Goal: Task Accomplishment & Management: Manage account settings

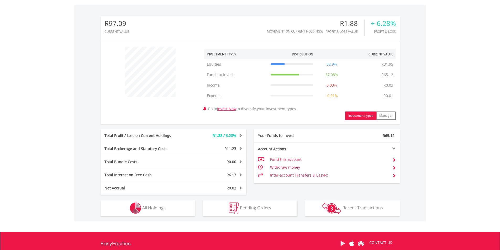
scroll to position [158, 0]
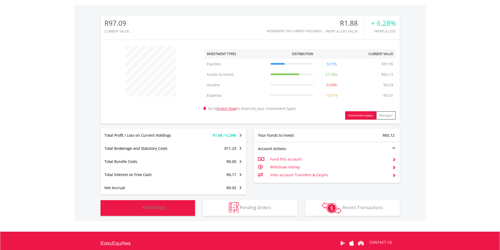
click at [161, 209] on span "All Holdings" at bounding box center [153, 208] width 23 height 6
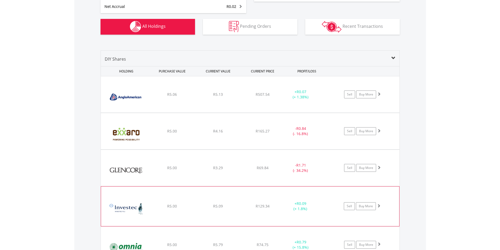
scroll to position [337, 0]
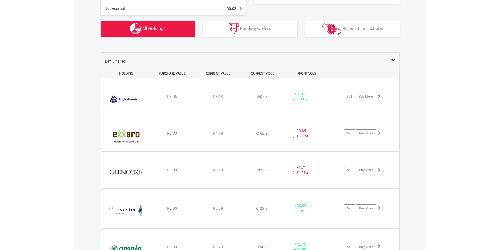
click at [379, 96] on span at bounding box center [379, 96] width 4 height 4
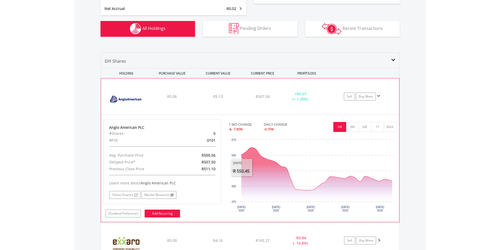
click at [164, 213] on link "Add Recurring" at bounding box center [162, 214] width 35 height 8
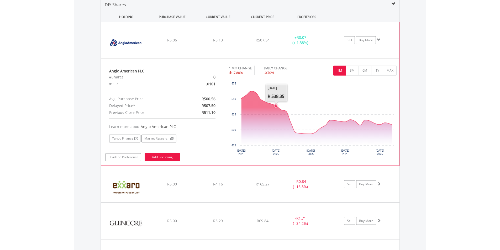
scroll to position [416, 0]
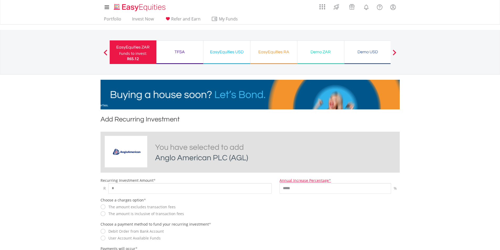
click at [130, 51] on div "Funds to invest:" at bounding box center [133, 53] width 28 height 5
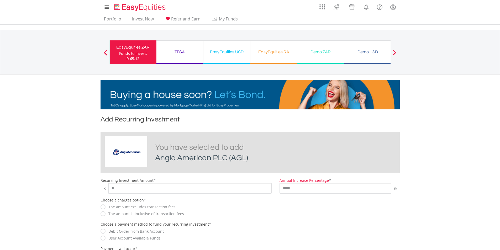
click at [138, 148] on img at bounding box center [126, 152] width 39 height 25
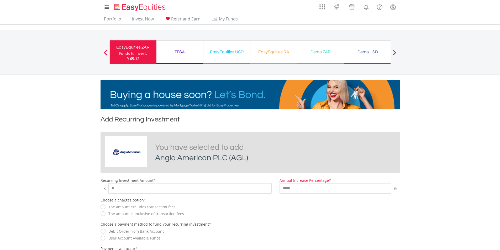
click at [104, 51] on span at bounding box center [106, 53] width 4 height 6
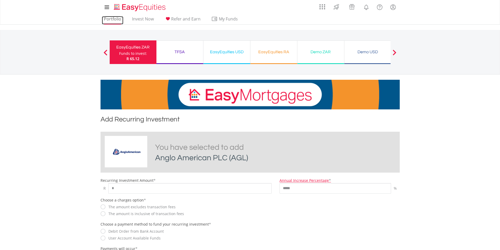
click at [109, 19] on link "Portfolio" at bounding box center [113, 20] width 22 height 8
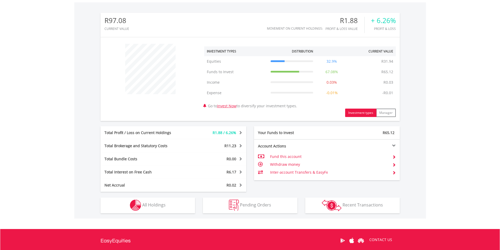
scroll to position [184, 0]
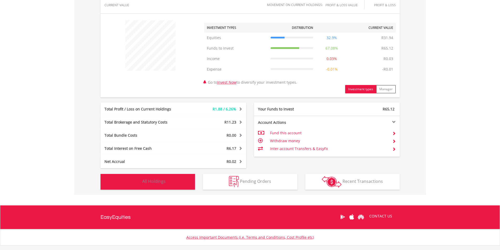
click at [169, 184] on button "Holdings All Holdings" at bounding box center [148, 182] width 95 height 16
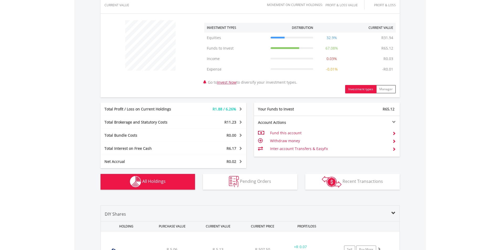
scroll to position [389, 0]
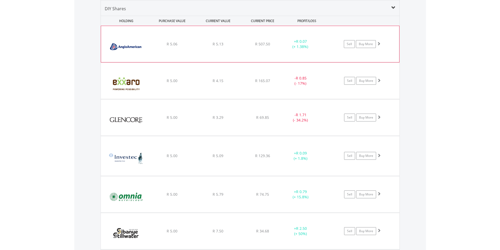
click at [127, 49] on img at bounding box center [126, 47] width 45 height 28
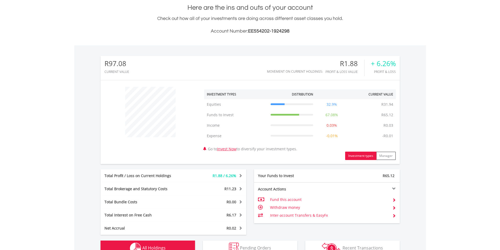
scroll to position [101, 0]
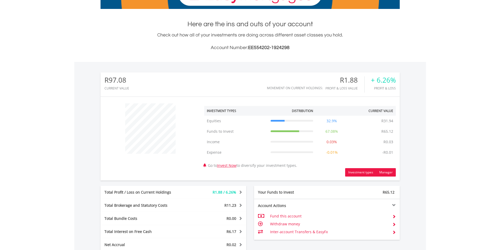
click at [384, 171] on button "Manager" at bounding box center [386, 172] width 20 height 8
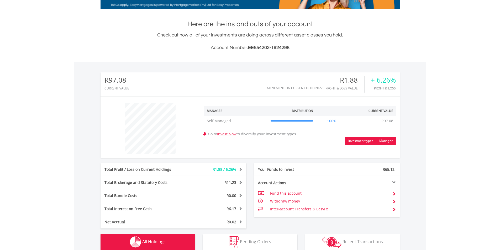
click at [359, 143] on button "Investment types" at bounding box center [360, 141] width 31 height 8
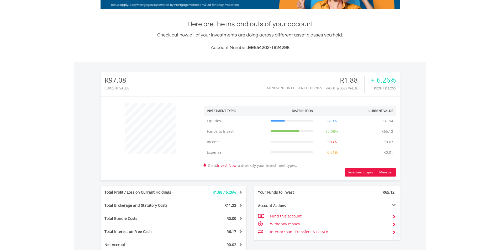
click at [384, 172] on button "Manager" at bounding box center [386, 172] width 20 height 8
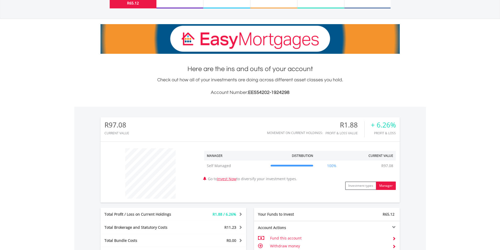
scroll to position [0, 0]
